Goal: Manage account settings

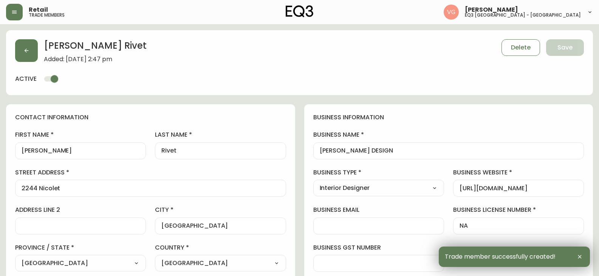
select select "QC"
select select "CA"
select select "CA_FR"
select select "Social Media"
select select "Interior Designer"
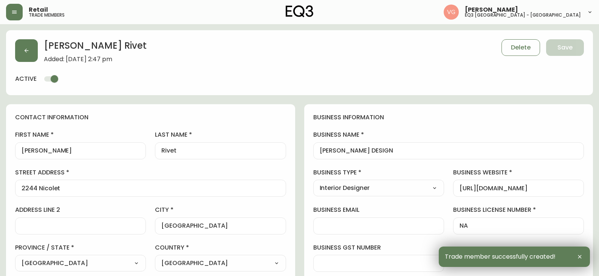
select select "cjw10z96t00cw6gs04aeyfqxf"
select select "false"
